Goal: Use online tool/utility: Utilize a website feature to perform a specific function

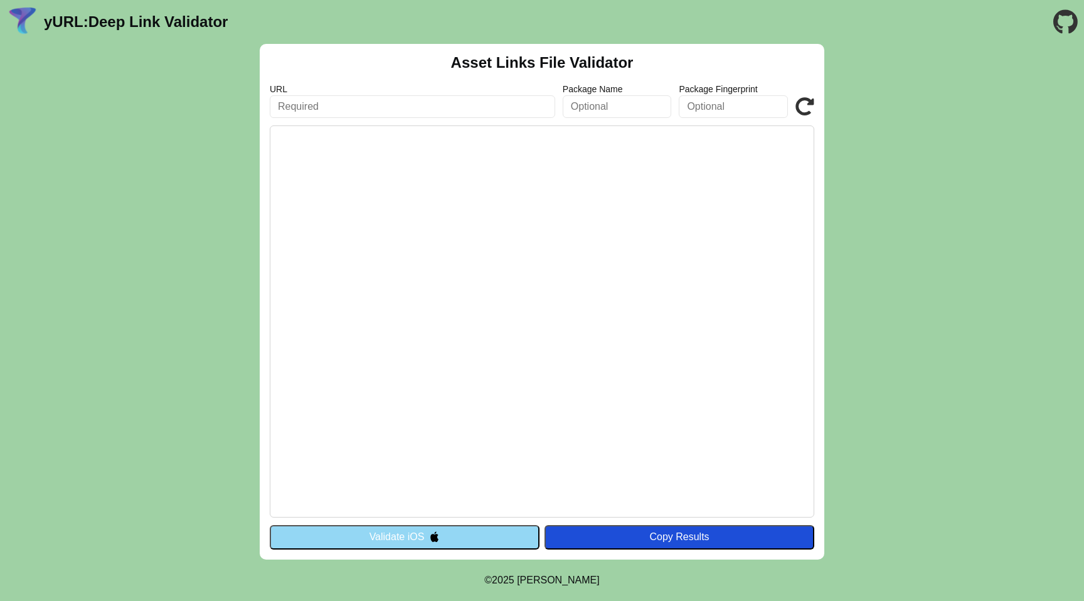
type input "ㄤ"
type input "ㄟ"
type input "ㄠ"
click at [484, 108] on input "[URL][DOMAIN_NAME]" at bounding box center [413, 106] width 286 height 23
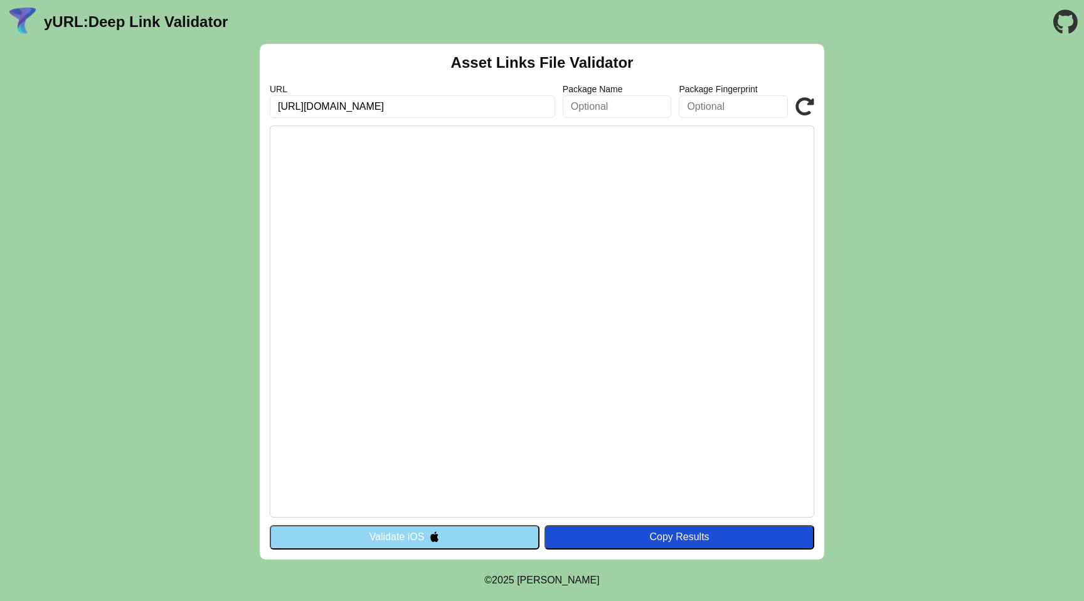
type input "[URL][DOMAIN_NAME]"
click at [806, 104] on icon at bounding box center [805, 106] width 19 height 19
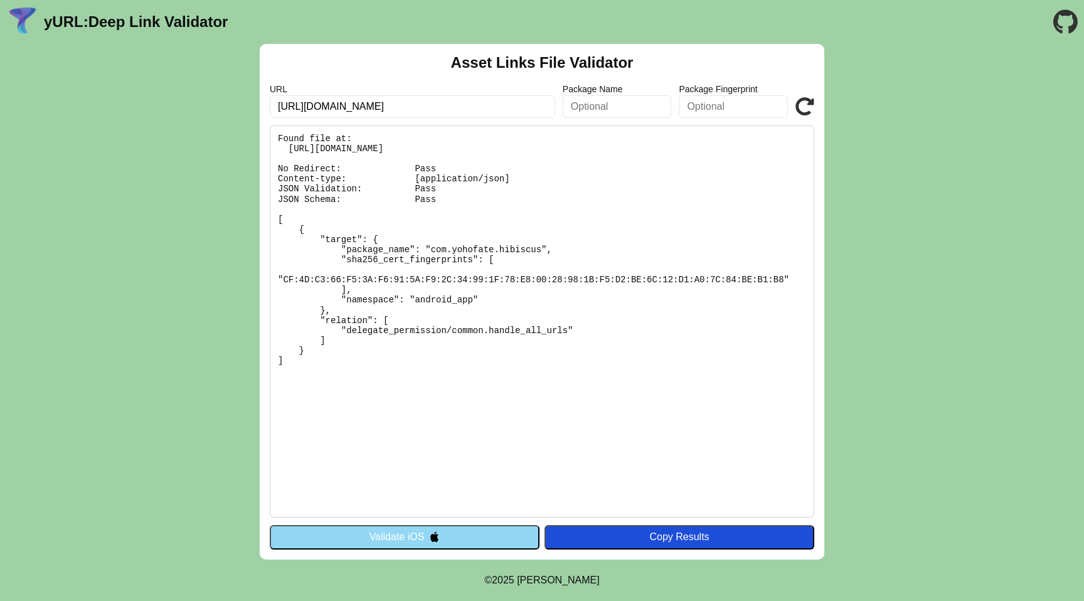
click at [620, 271] on pre "Found file at: [URL][DOMAIN_NAME] No Redirect: Pass Content-type: [application/…" at bounding box center [542, 322] width 545 height 392
click at [958, 205] on div "Asset Links File Validator URL [URL][DOMAIN_NAME] Package Name Package Fingerpr…" at bounding box center [542, 302] width 1084 height 516
drag, startPoint x: 433, startPoint y: 246, endPoint x: 543, endPoint y: 249, distance: 109.9
click at [543, 249] on pre "Found file at: [URL][DOMAIN_NAME] No Redirect: Pass Content-type: [application/…" at bounding box center [542, 322] width 545 height 392
copy pre "com.yohofate.hibiscus"
